Goal: Information Seeking & Learning: Learn about a topic

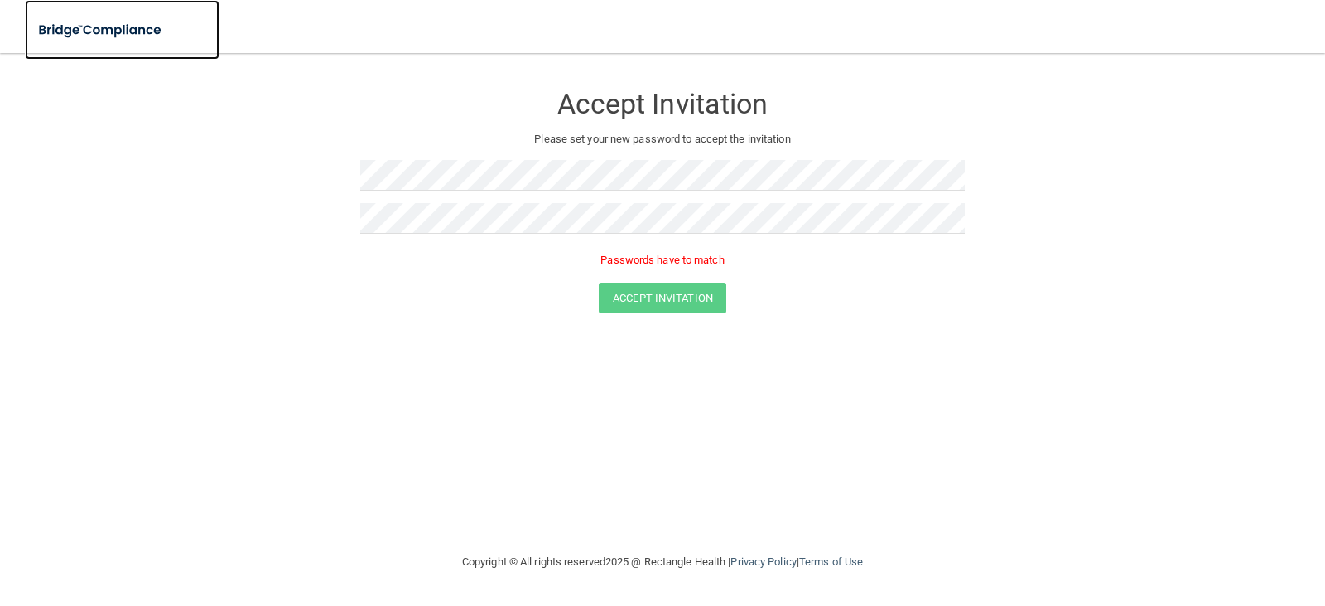
click at [105, 31] on img at bounding box center [101, 30] width 152 height 34
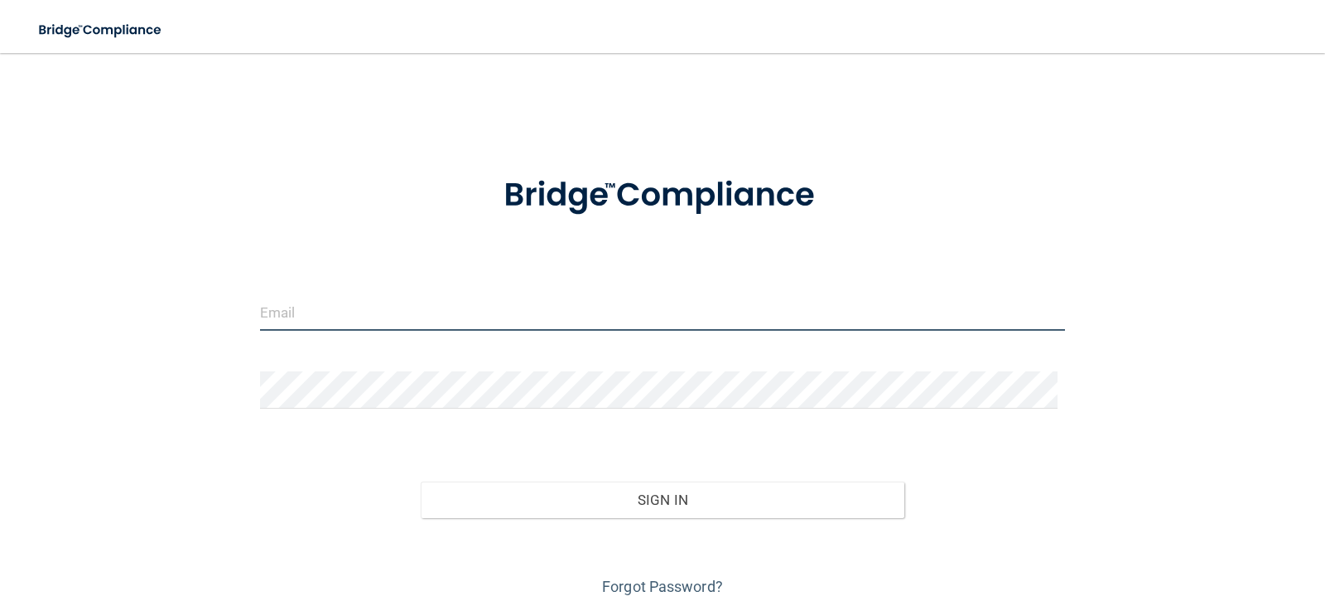
type input "Suhrahhee.217@gmail.com"
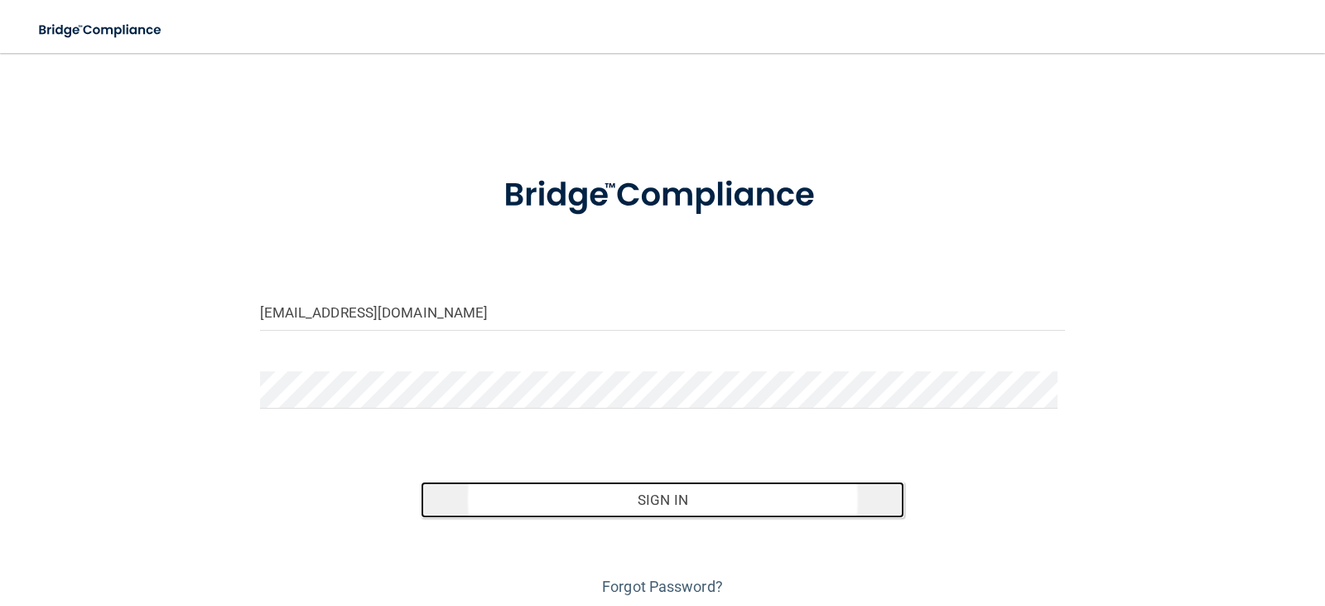
click at [627, 493] on button "Sign In" at bounding box center [663, 499] width 484 height 36
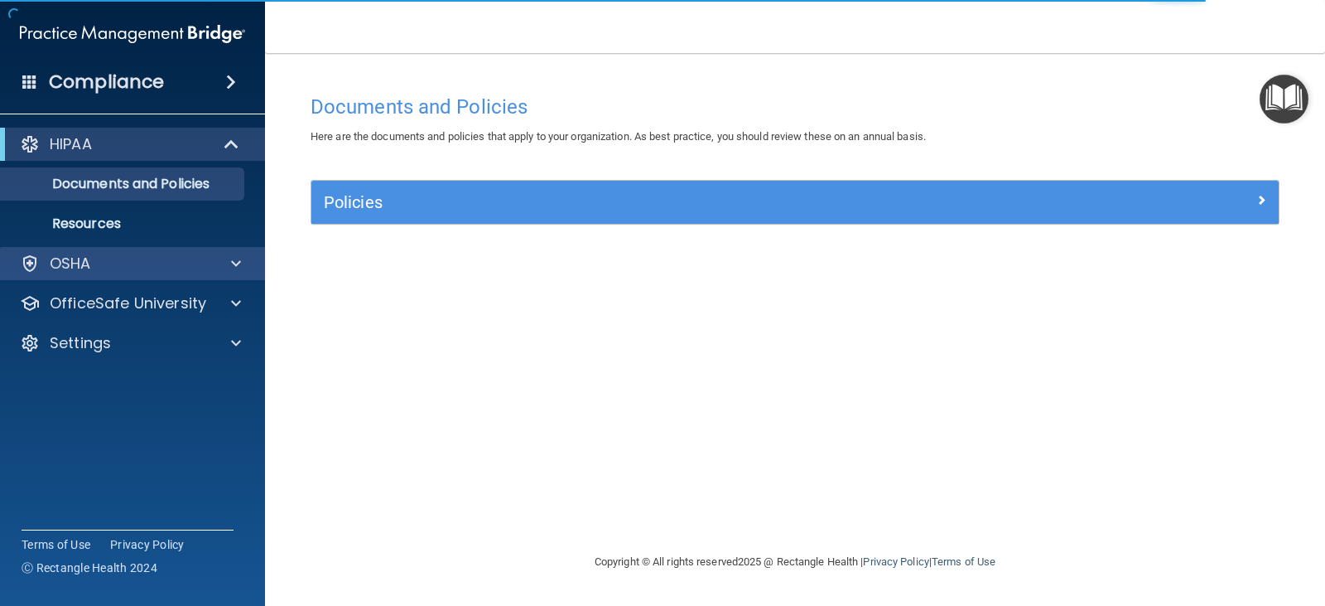
click at [118, 251] on div "OSHA" at bounding box center [133, 263] width 266 height 33
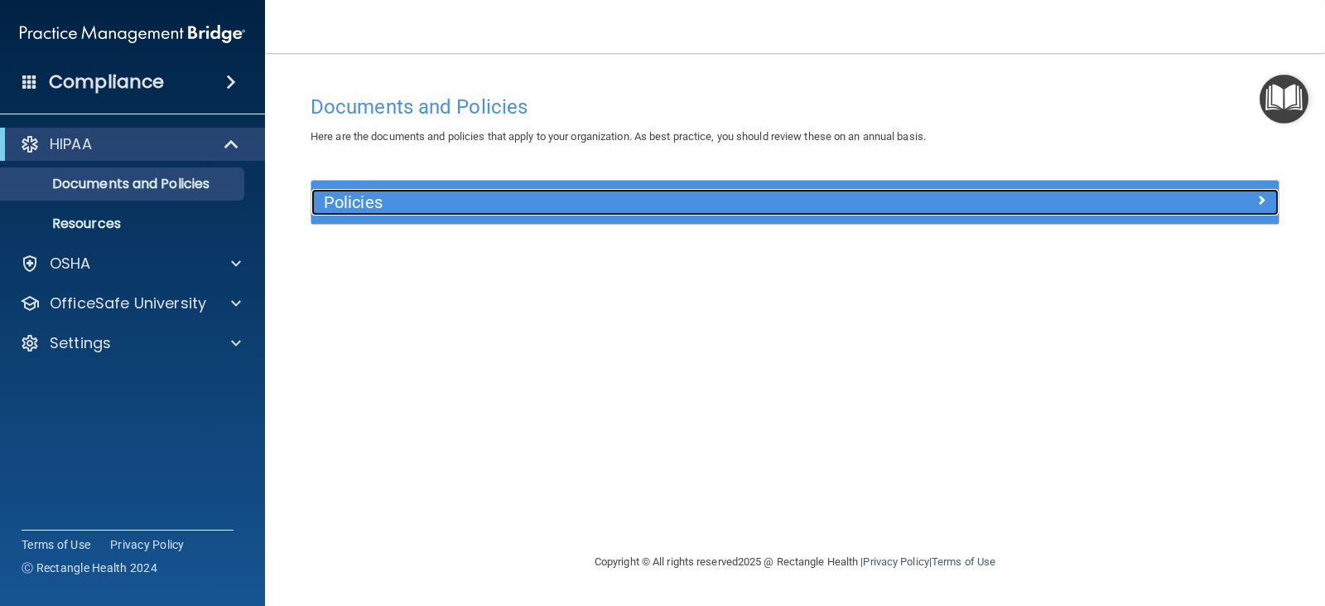
click at [348, 191] on div "Policies" at bounding box center [674, 202] width 726 height 27
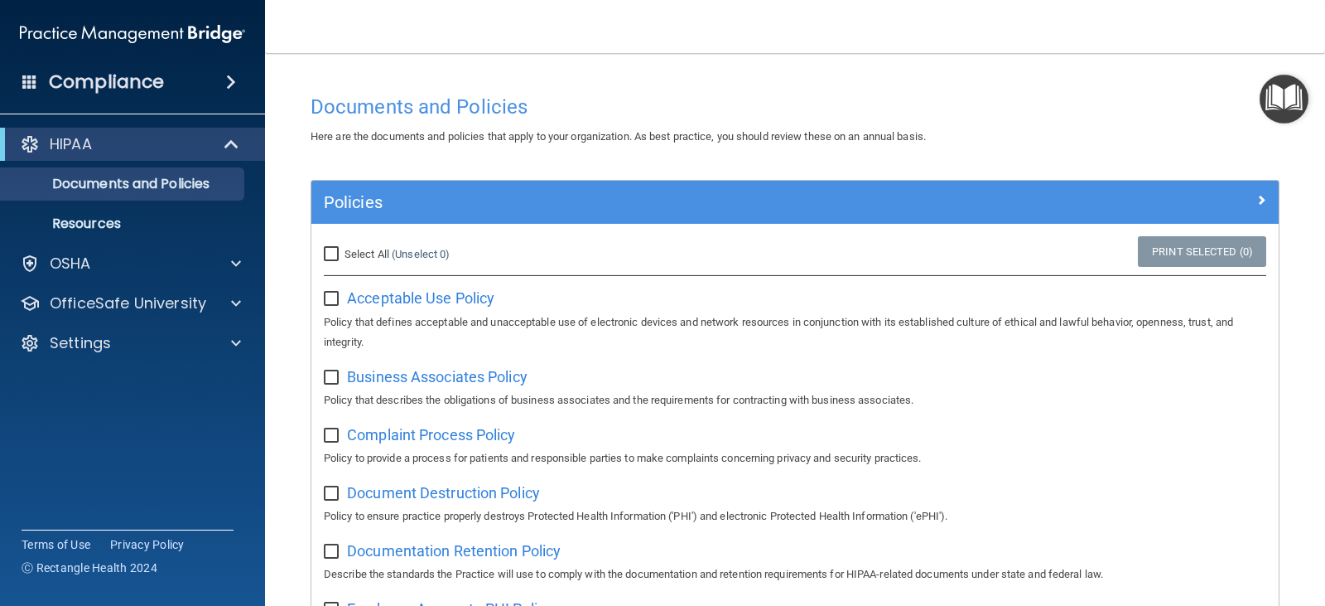
click at [336, 248] on input "Select All (Unselect 0) Unselect All" at bounding box center [333, 254] width 19 height 13
checkbox input "true"
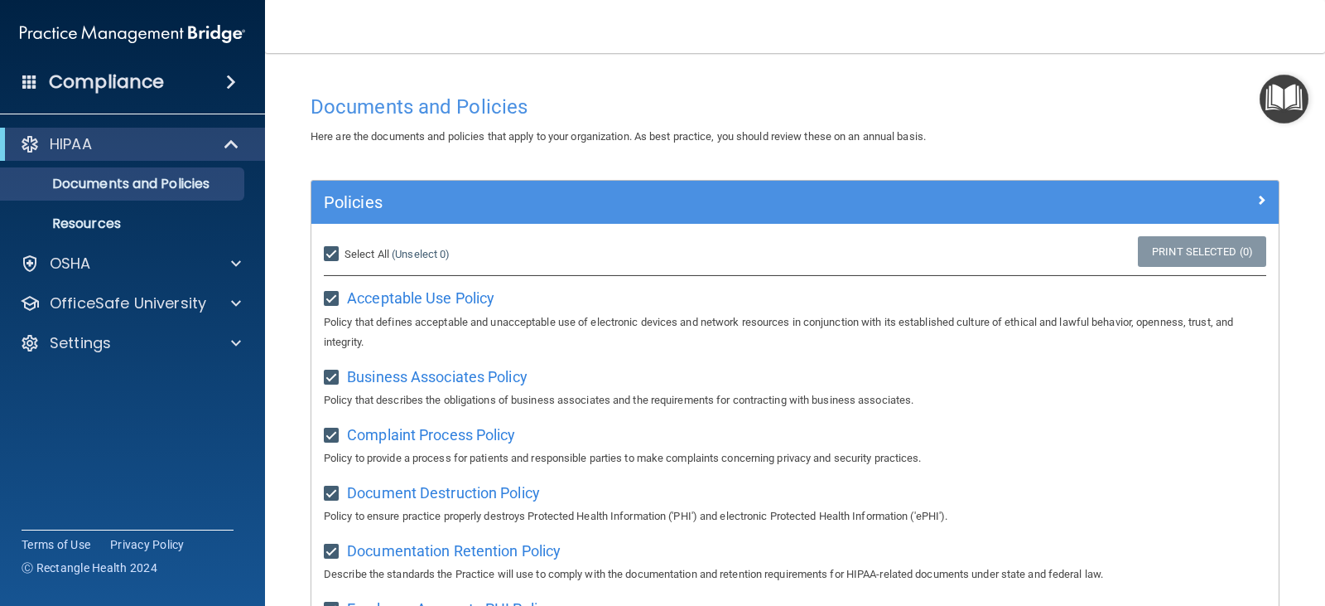
checkbox input "true"
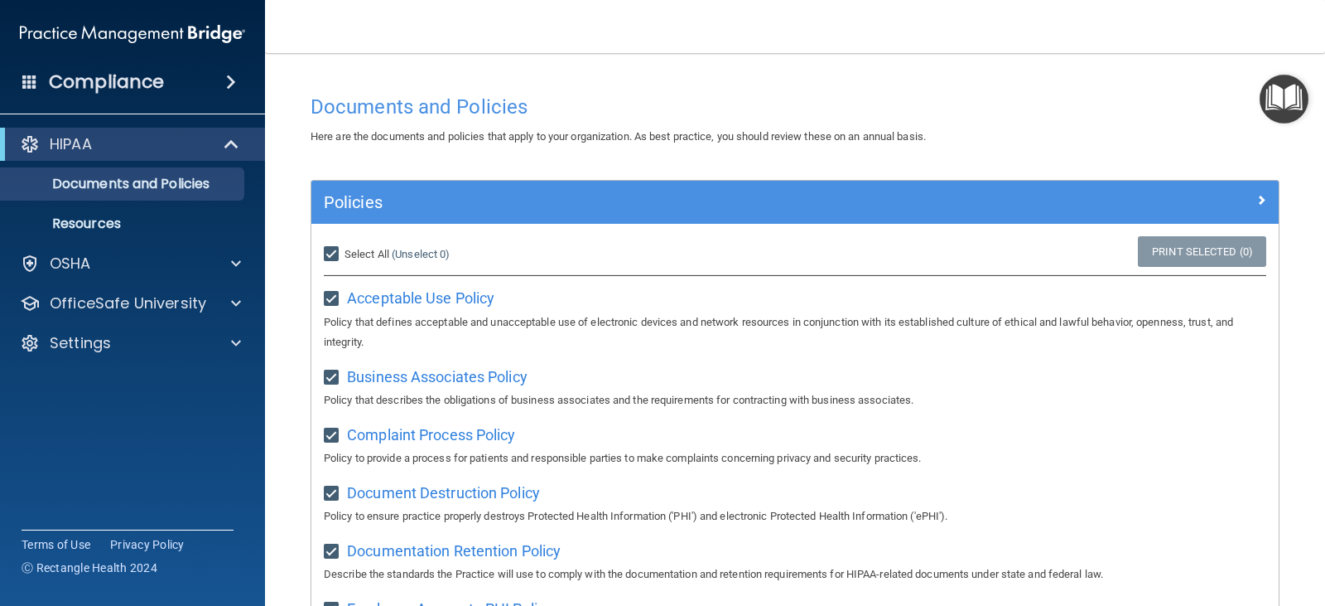
checkbox input "true"
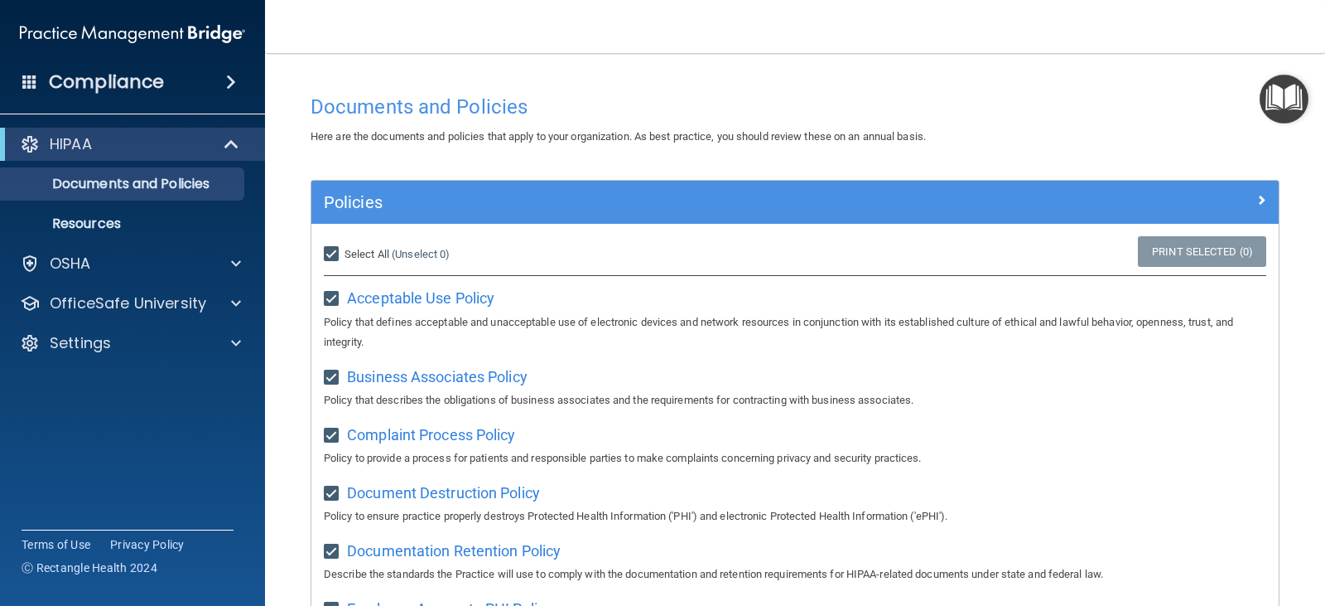
checkbox input "true"
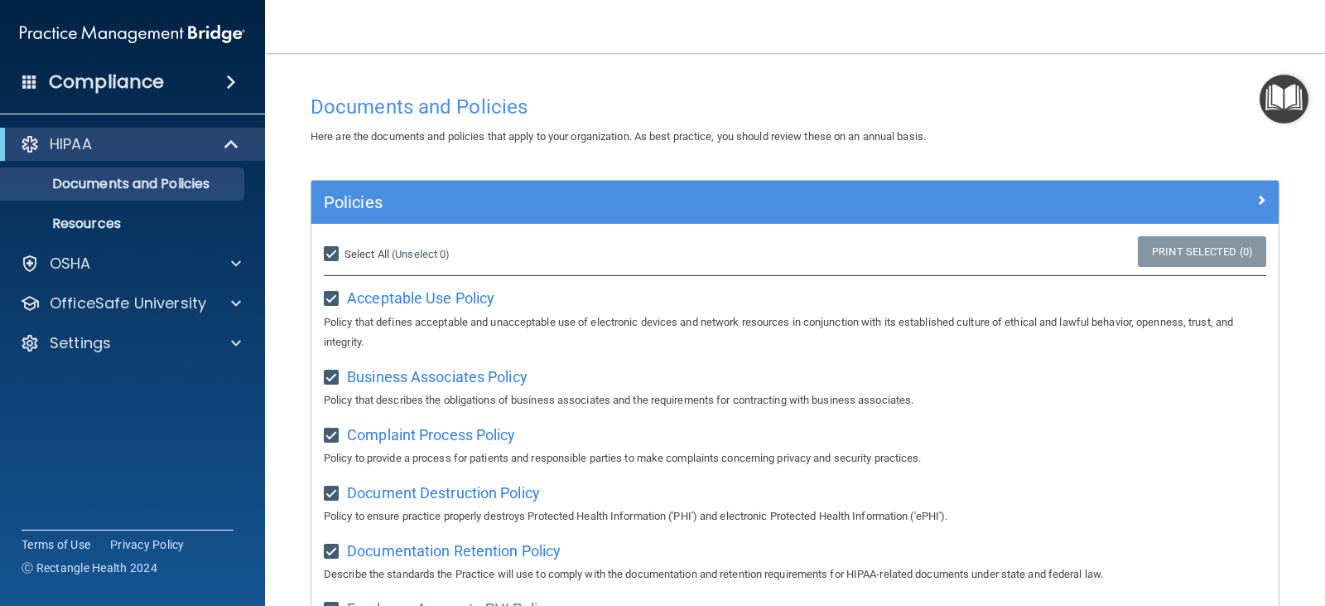
checkbox input "true"
click at [336, 249] on input "Select All (Unselect 21) Unselect All" at bounding box center [333, 254] width 19 height 13
checkbox input "false"
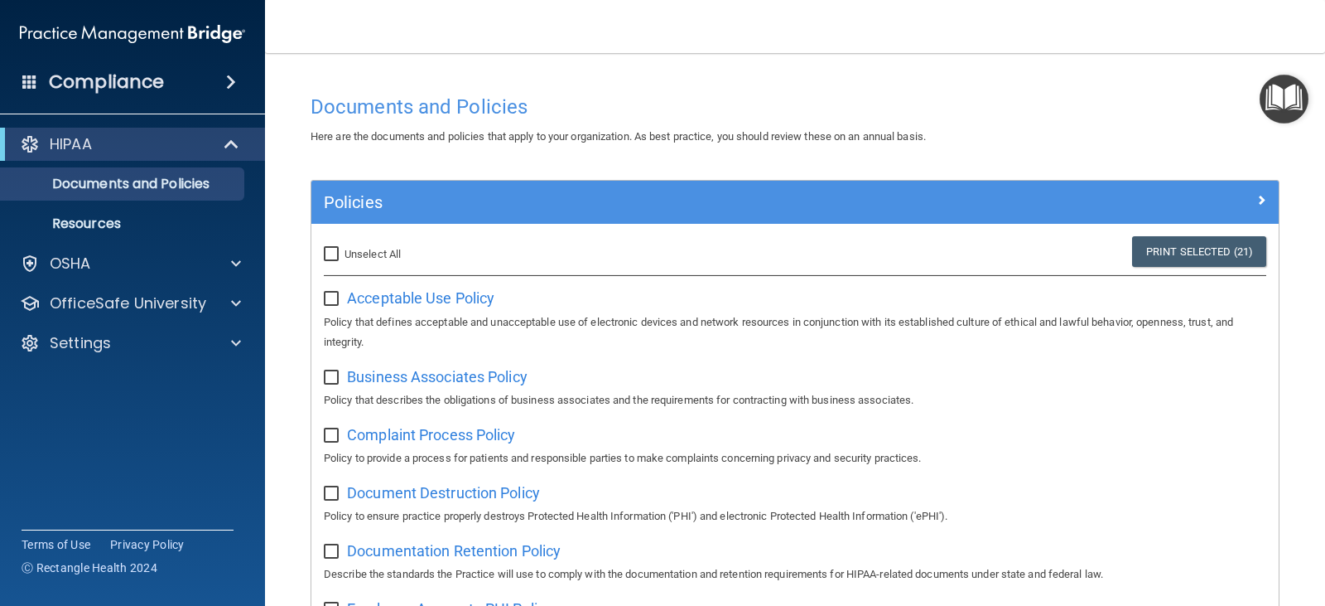
checkbox input "false"
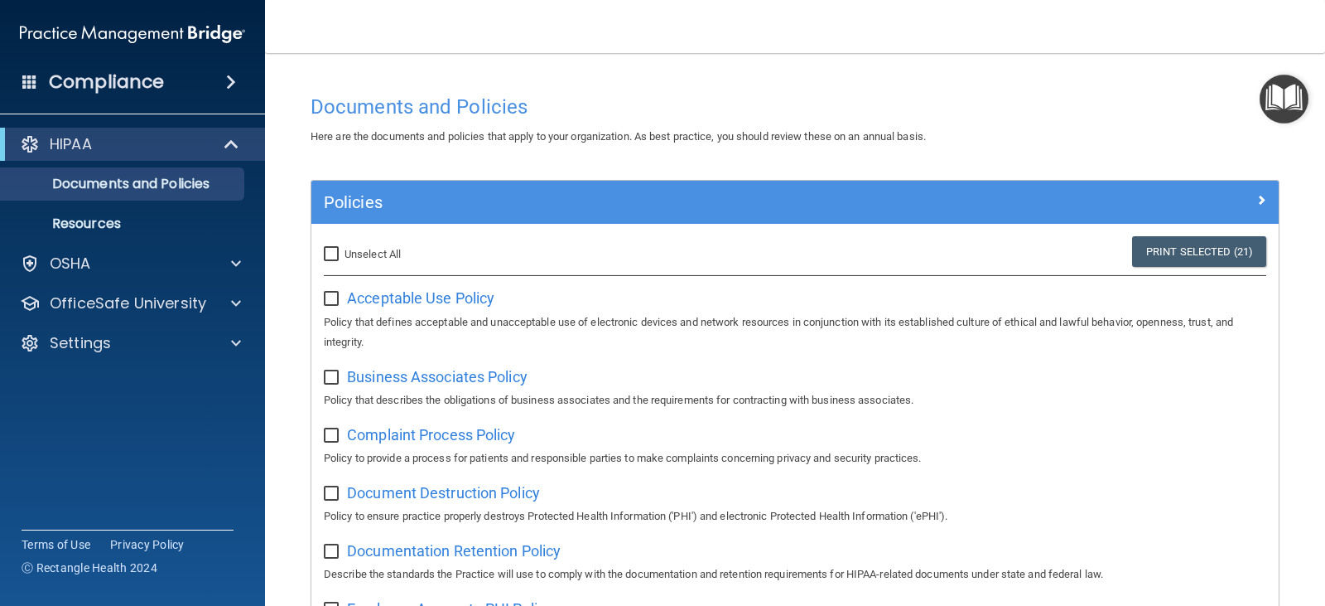
checkbox input "false"
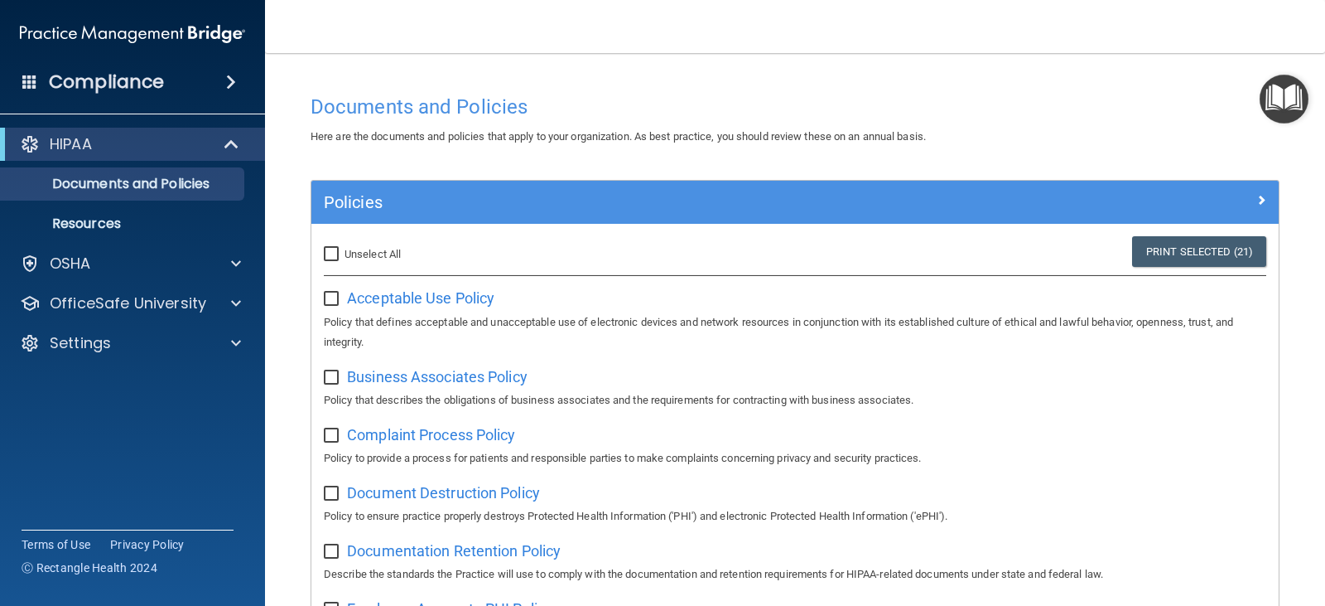
checkbox input "false"
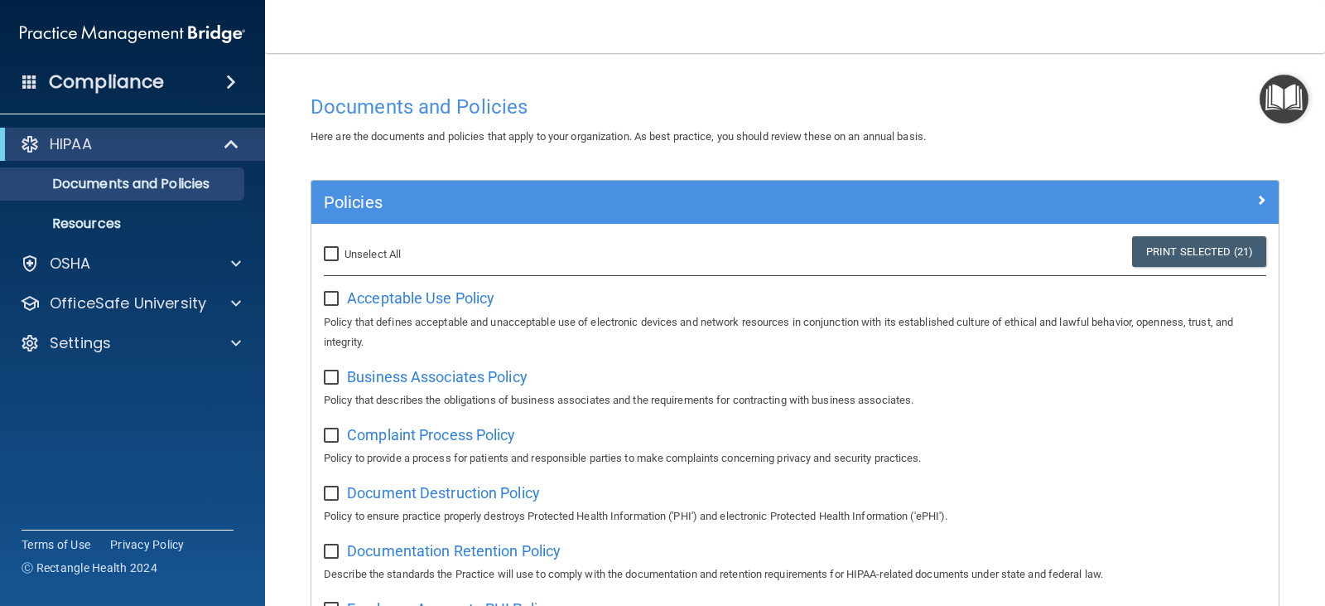
checkbox input "false"
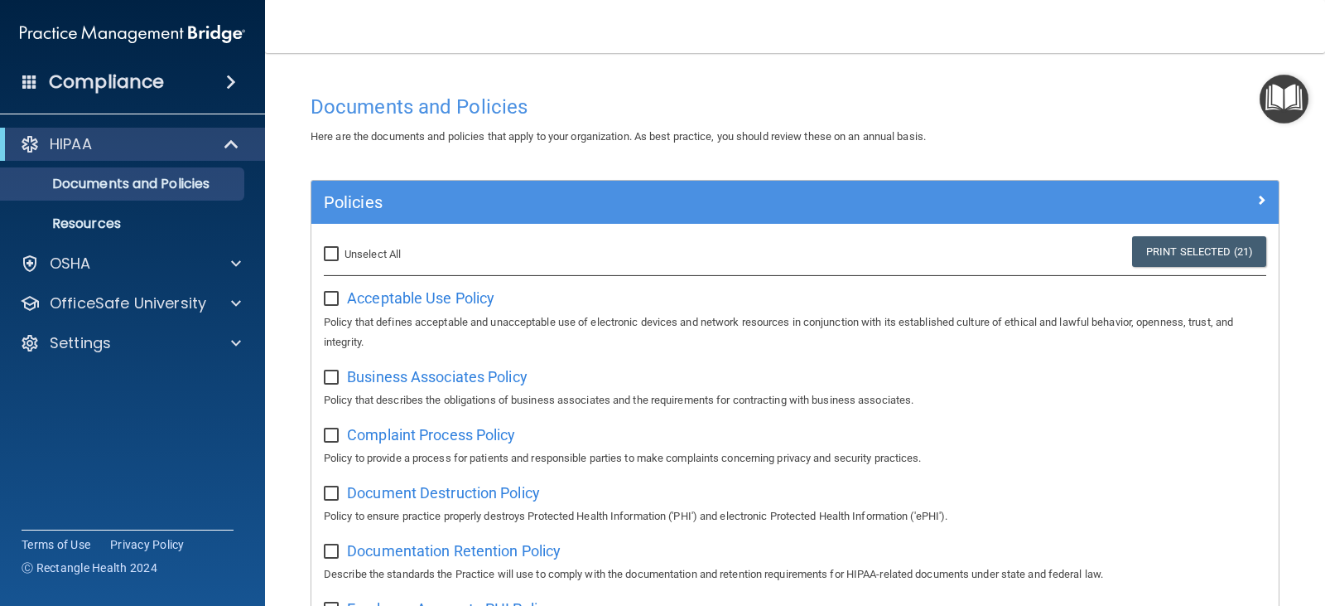
checkbox input "false"
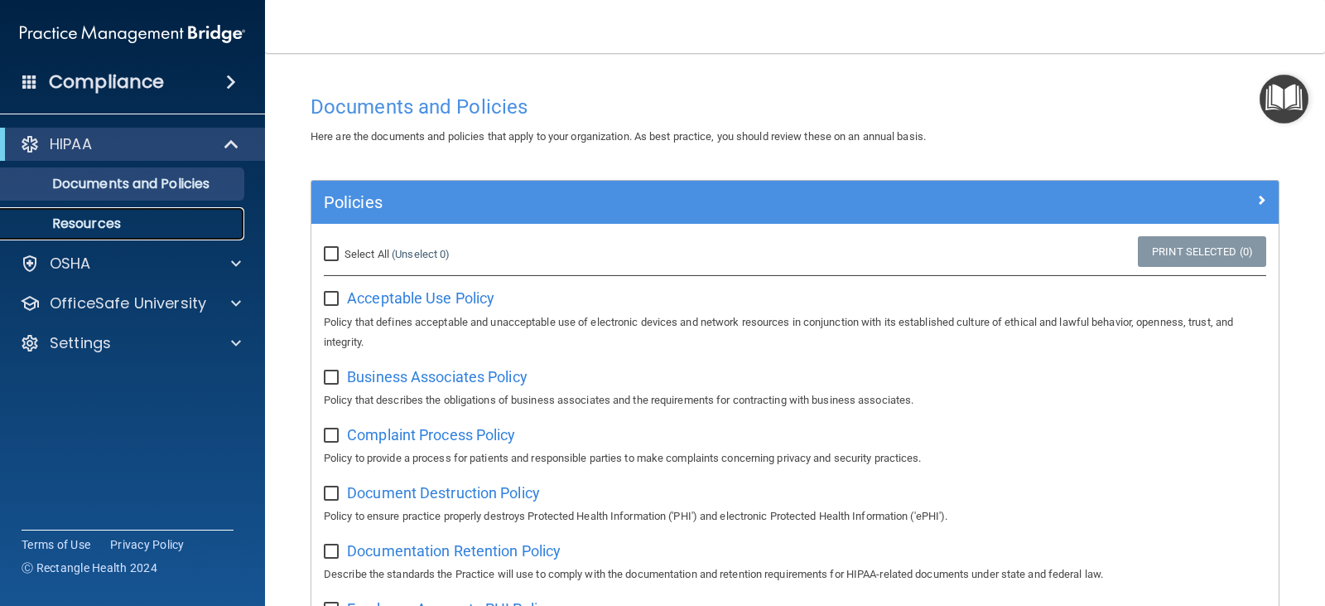
click at [128, 211] on link "Resources" at bounding box center [113, 223] width 261 height 33
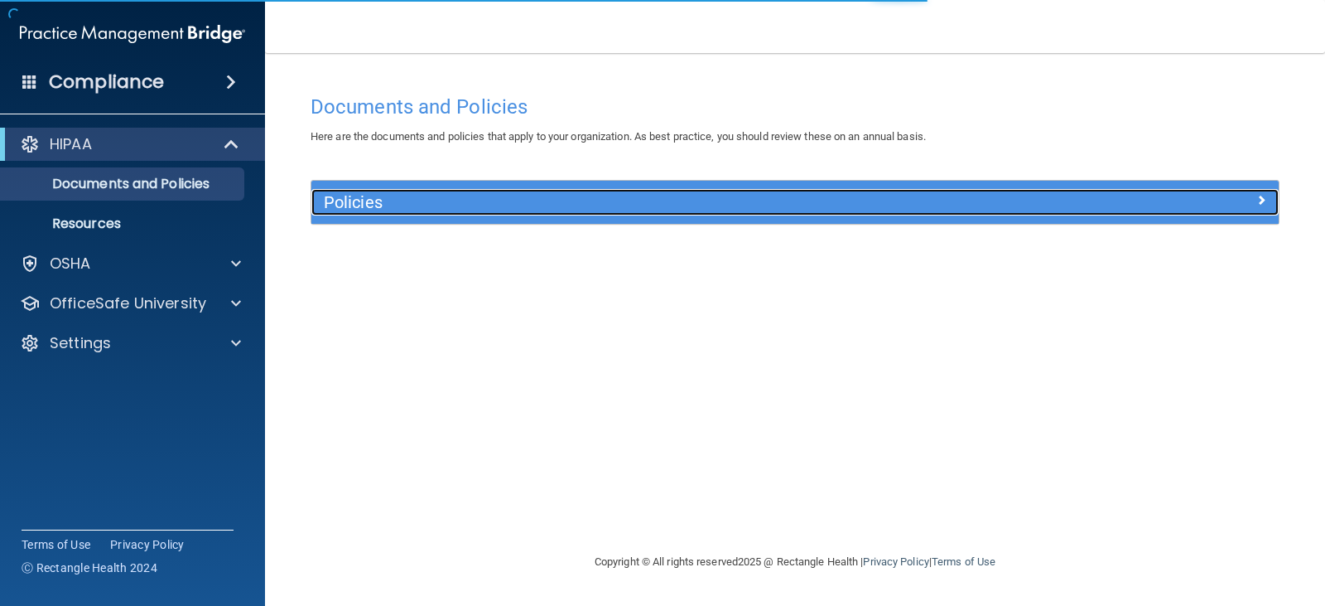
click at [379, 198] on h5 "Policies" at bounding box center [674, 202] width 701 height 18
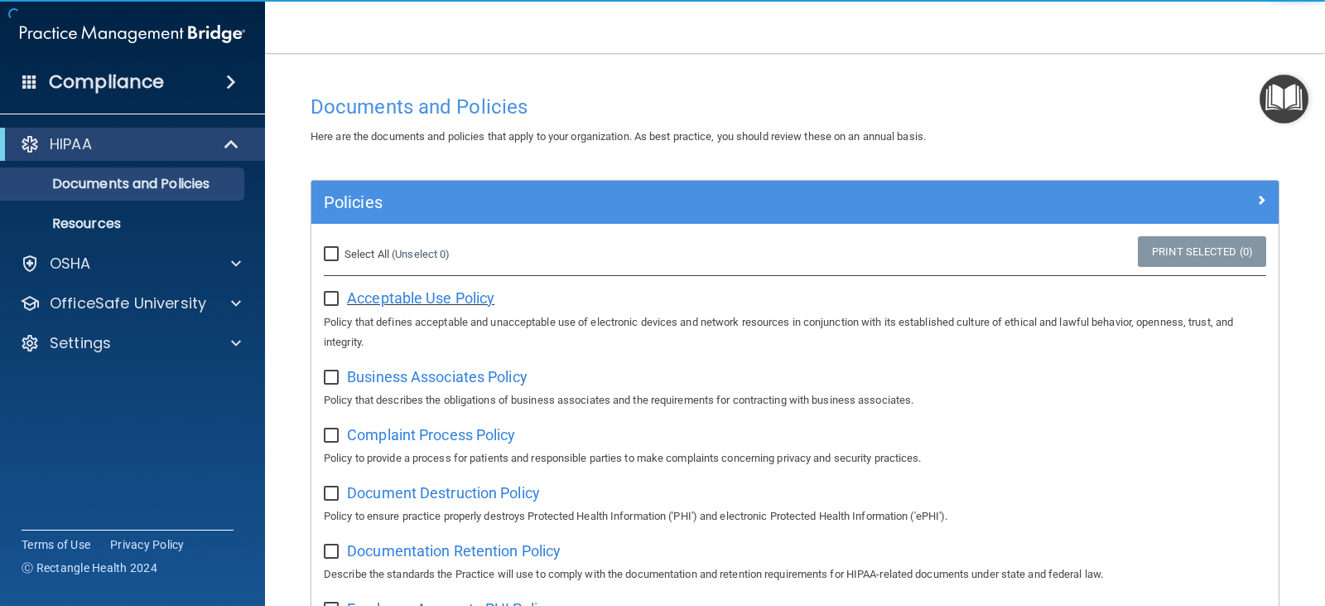
click at [398, 296] on span "Acceptable Use Policy" at bounding box center [420, 297] width 147 height 17
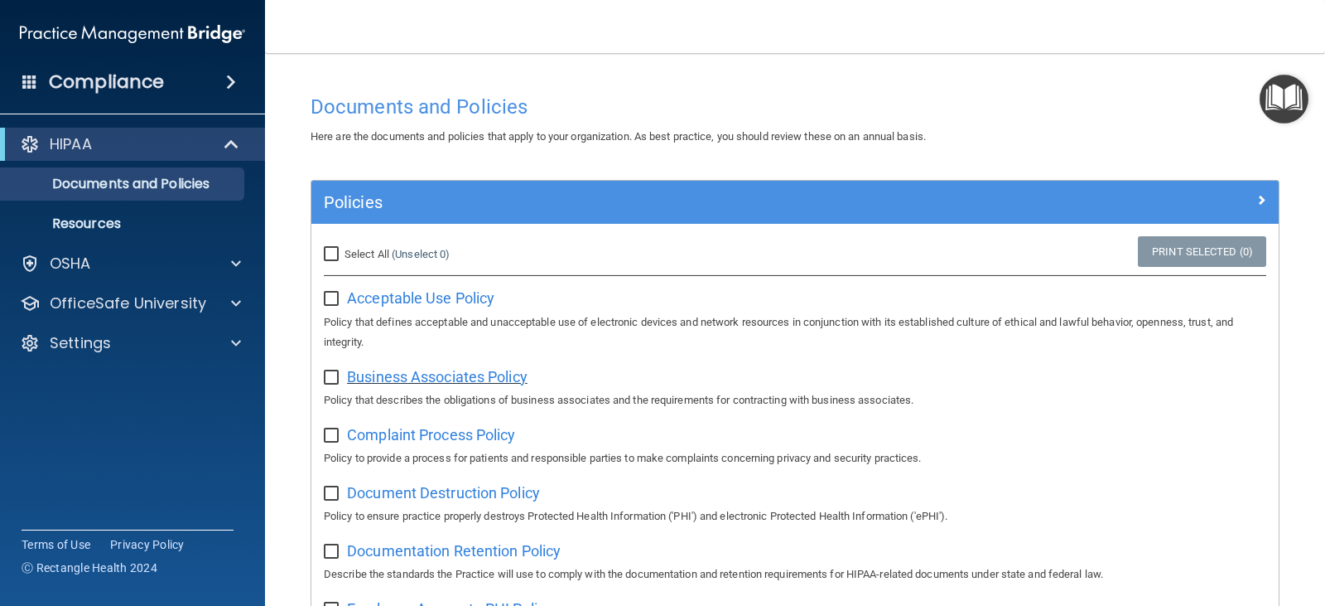
click at [425, 369] on span "Business Associates Policy" at bounding box center [437, 376] width 181 height 17
click at [440, 442] on span "Complaint Process Policy" at bounding box center [431, 434] width 168 height 17
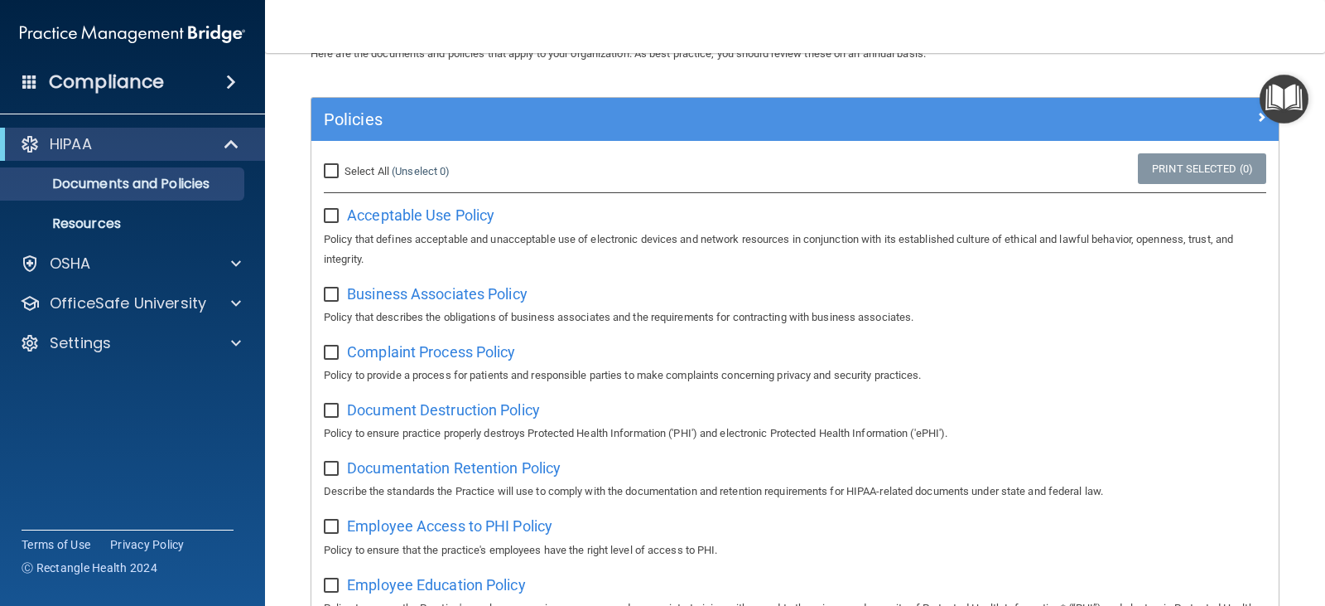
scroll to position [166, 0]
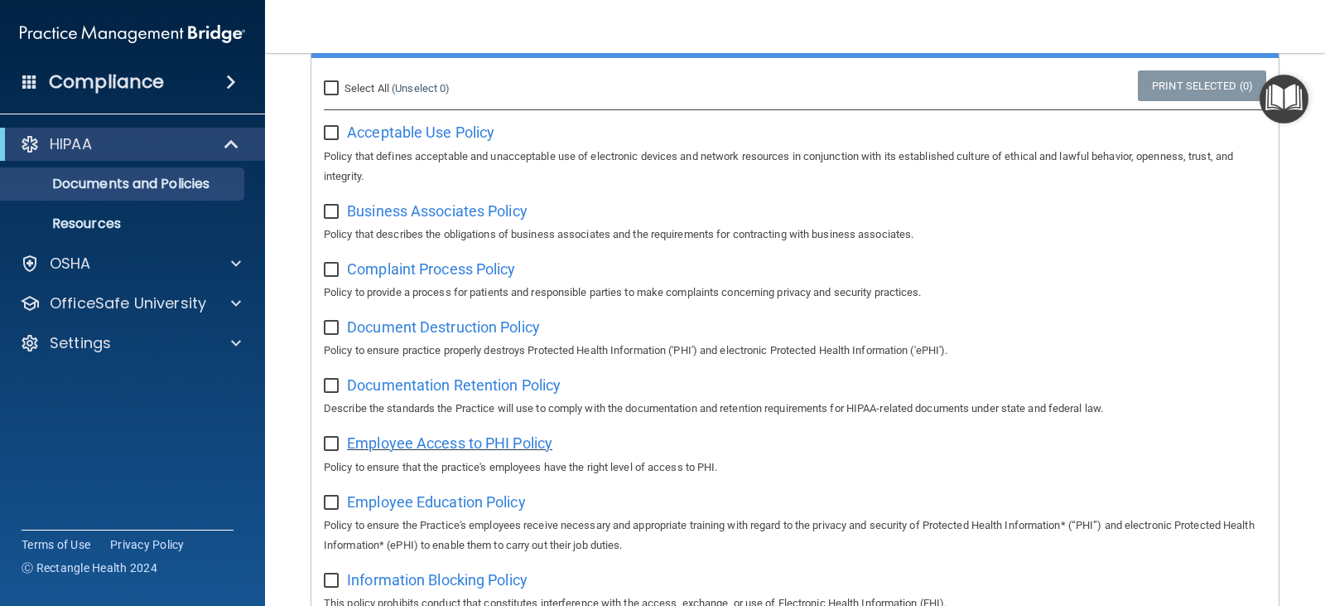
click at [447, 442] on span "Employee Access to PHI Policy" at bounding box center [449, 442] width 205 height 17
click at [155, 194] on link "Documents and Policies" at bounding box center [113, 183] width 261 height 33
click at [198, 224] on p "Resources" at bounding box center [124, 223] width 226 height 17
